Goal: Navigation & Orientation: Understand site structure

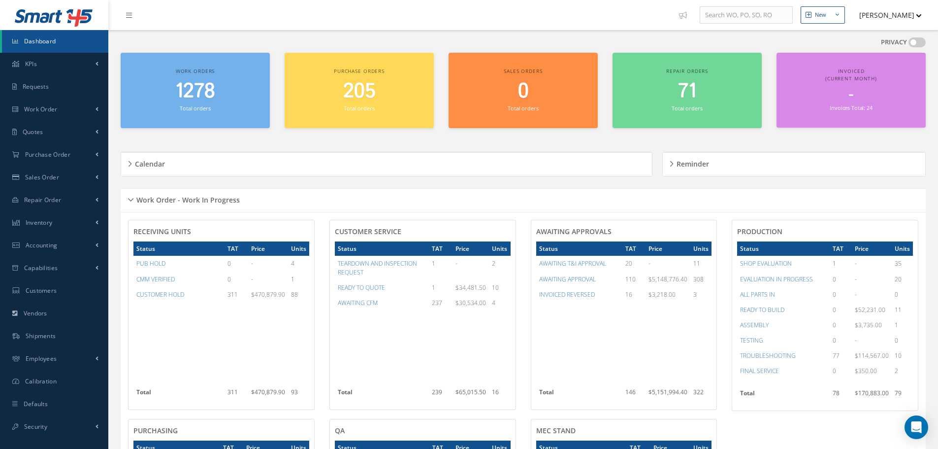
click at [131, 202] on div "Work Order - Work In Progress" at bounding box center [523, 200] width 805 height 15
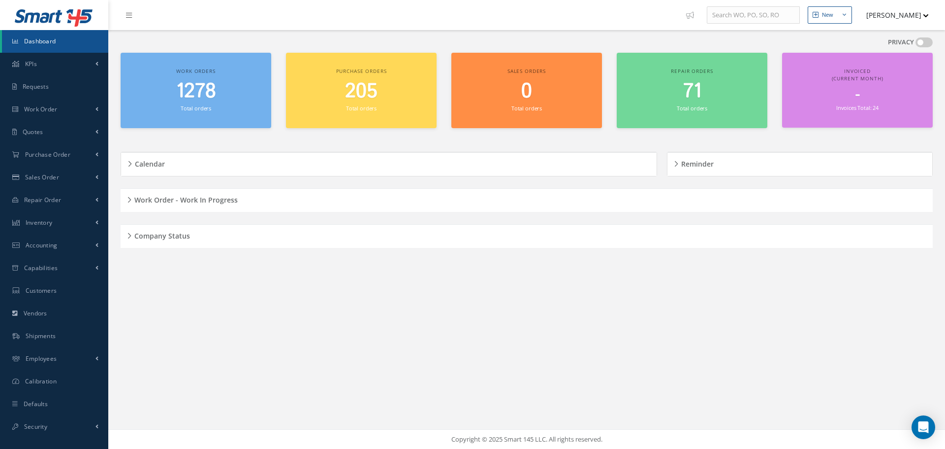
click at [130, 232] on div "Company Status" at bounding box center [527, 235] width 813 height 15
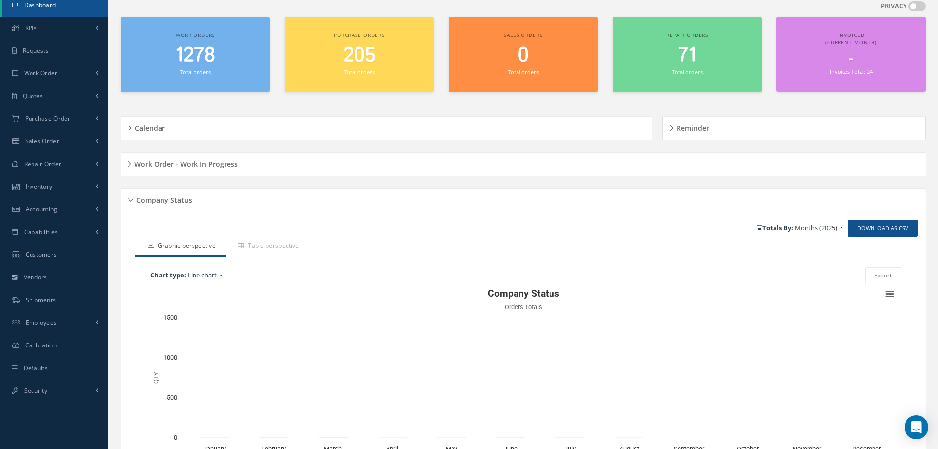
scroll to position [118, 0]
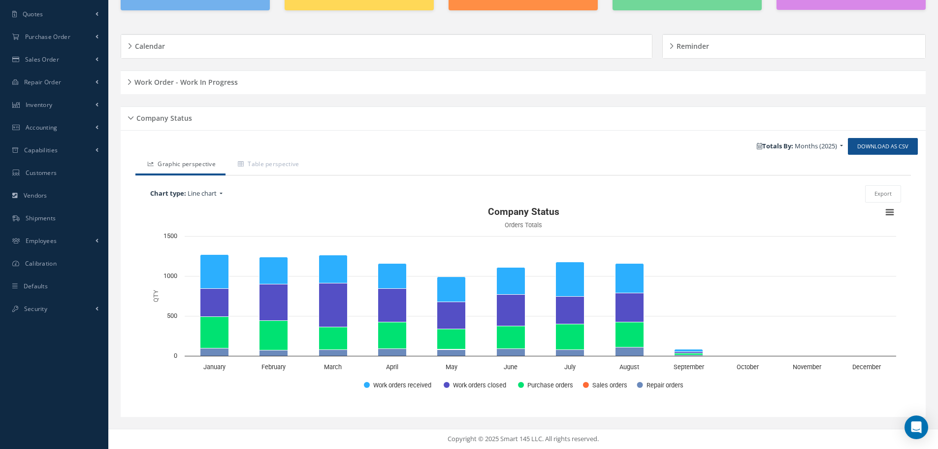
click at [131, 118] on div "Company Status" at bounding box center [523, 118] width 805 height 15
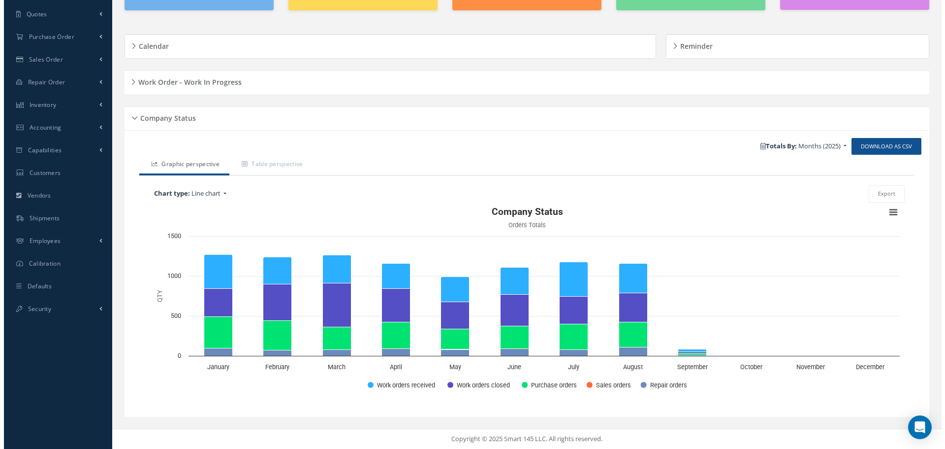
scroll to position [0, 0]
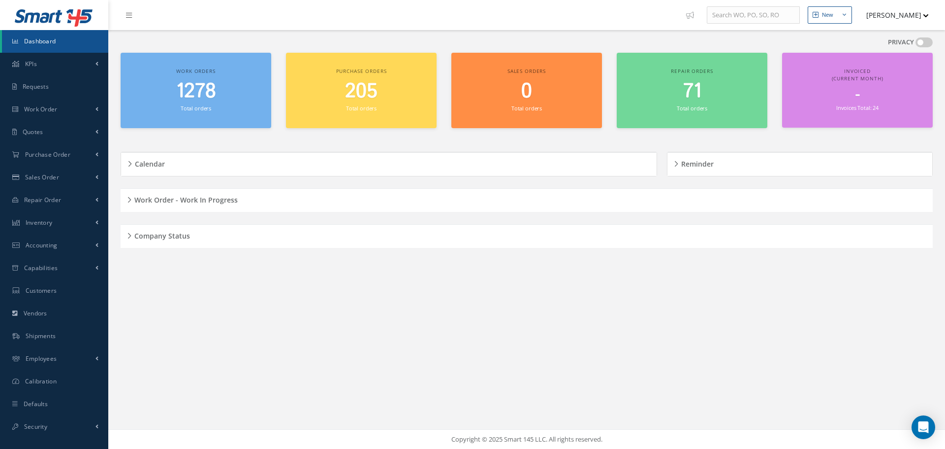
click at [130, 199] on div "Work Order - Work In Progress" at bounding box center [527, 200] width 813 height 15
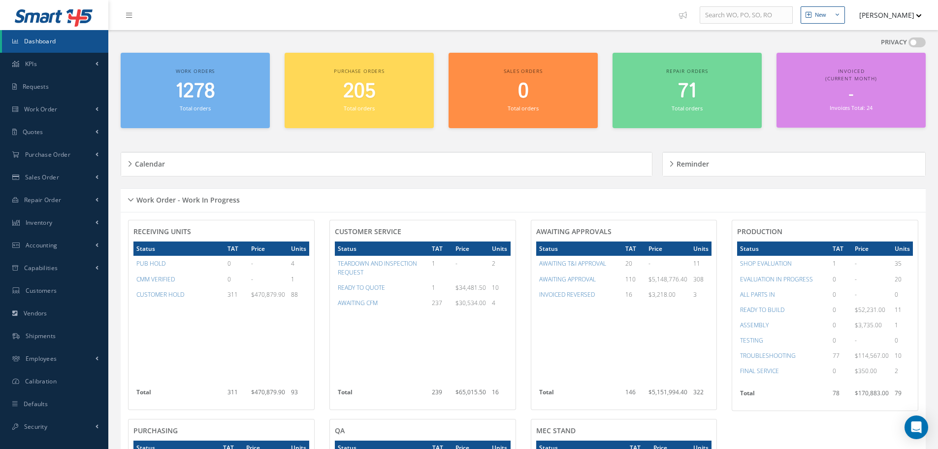
click at [130, 199] on div "Work Order - Work In Progress" at bounding box center [523, 200] width 805 height 15
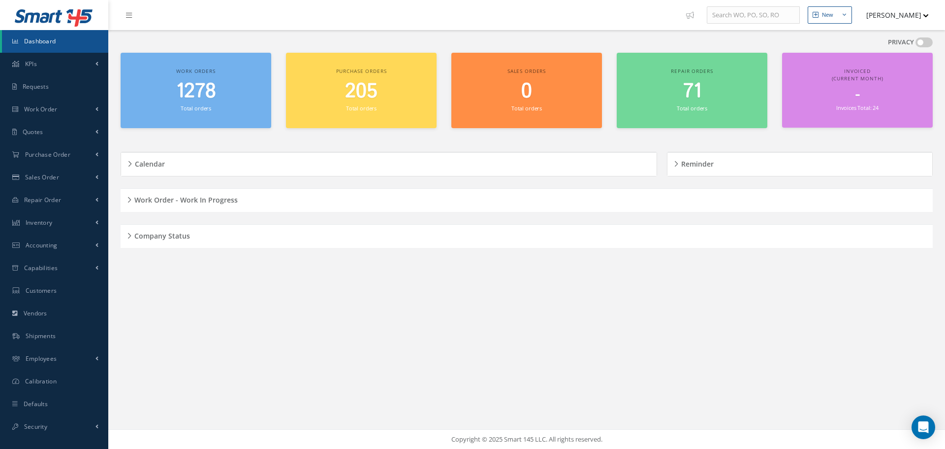
click at [404, 287] on div "New New Work Order New Purchase Order New Customer Quote New Sales Order New Re…" at bounding box center [526, 224] width 837 height 449
